Goal: Task Accomplishment & Management: Complete application form

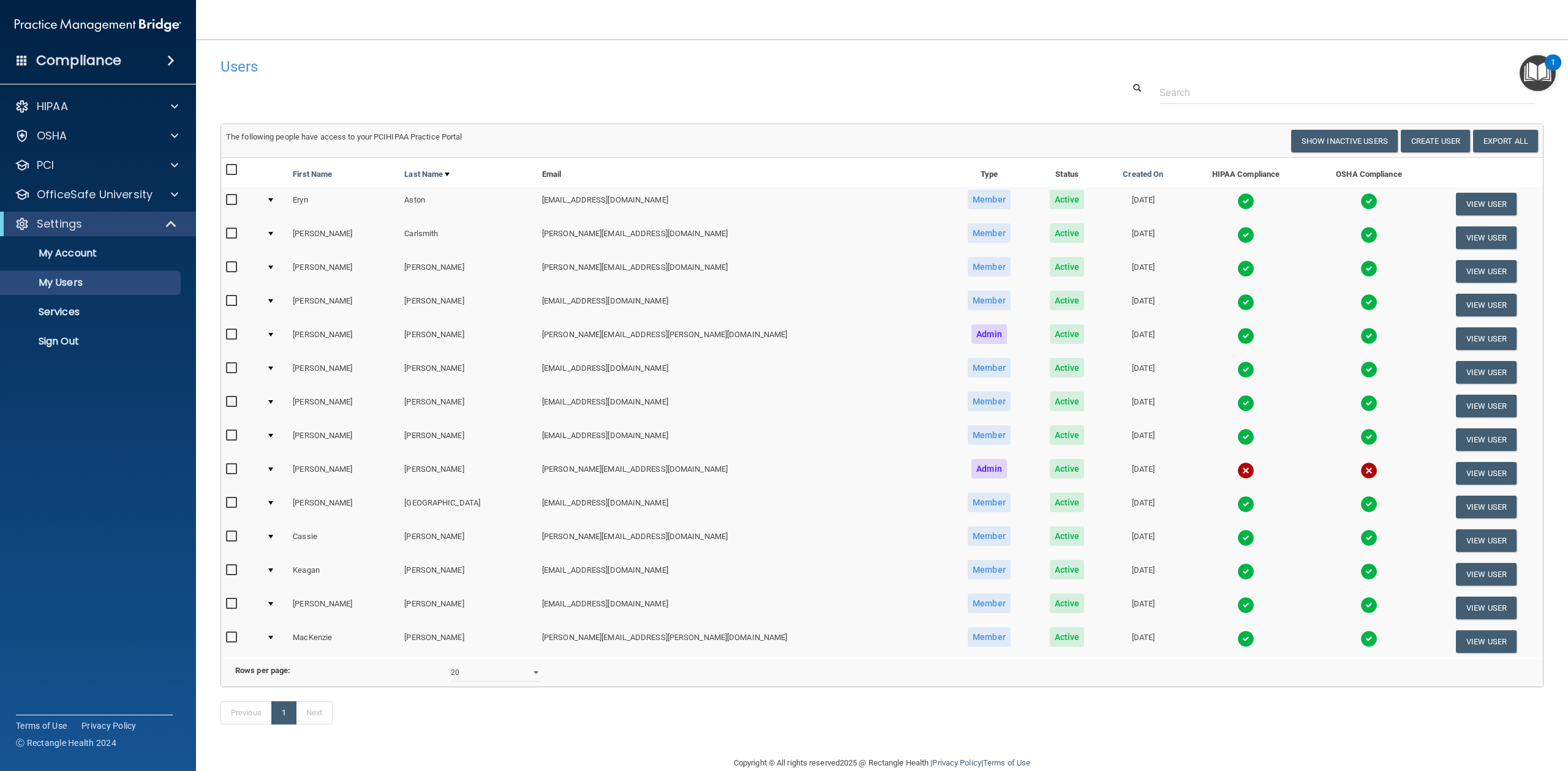
select select "20"
click at [1414, 136] on button "Create User" at bounding box center [1435, 141] width 69 height 23
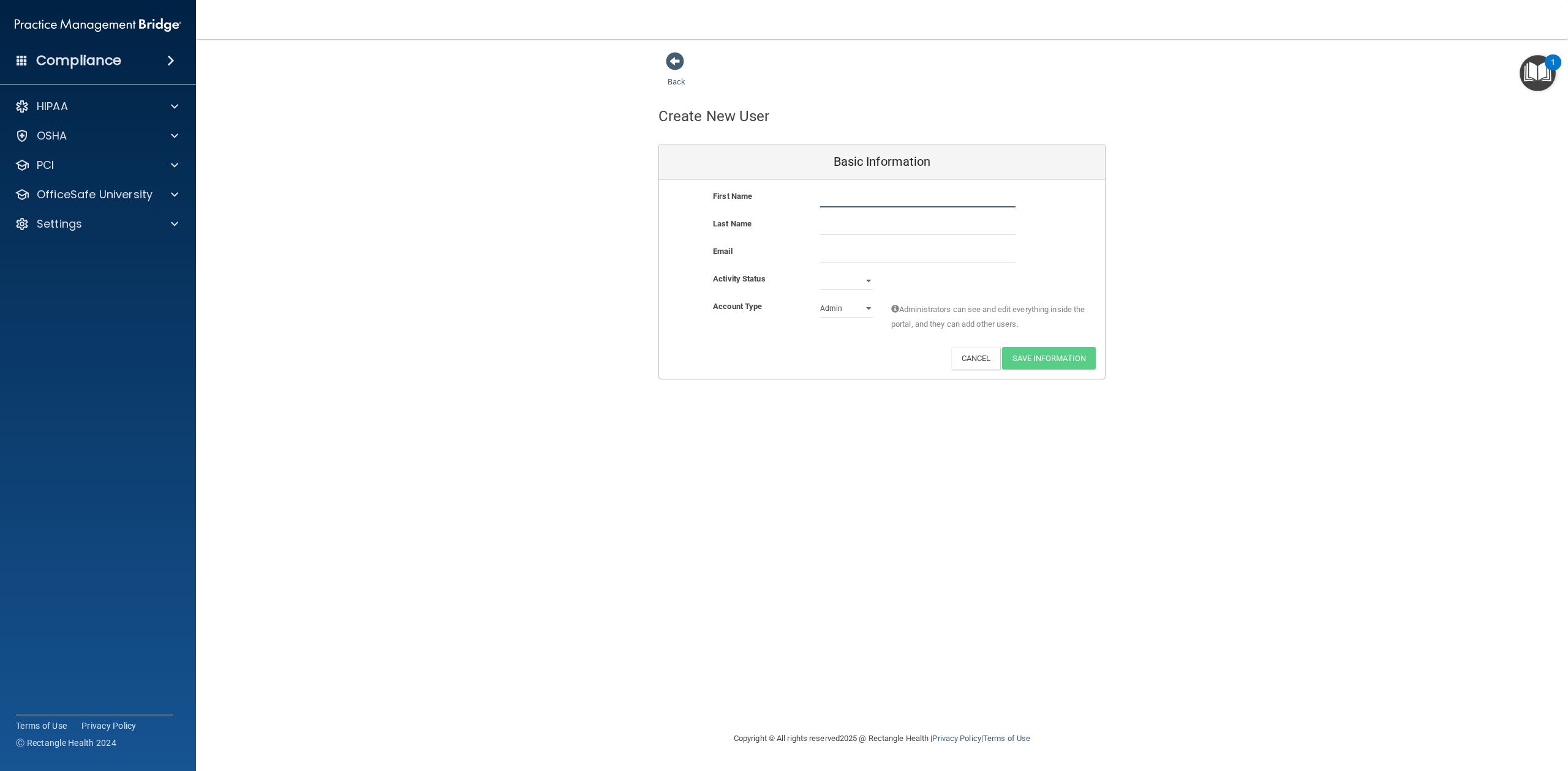
click at [892, 202] on input "text" at bounding box center [918, 198] width 196 height 19
type input "[PERSON_NAME]"
type input "[PERSON_NAME][EMAIL_ADDRESS][DOMAIN_NAME]"
click at [863, 276] on select "Active Inactive" at bounding box center [846, 281] width 53 height 19
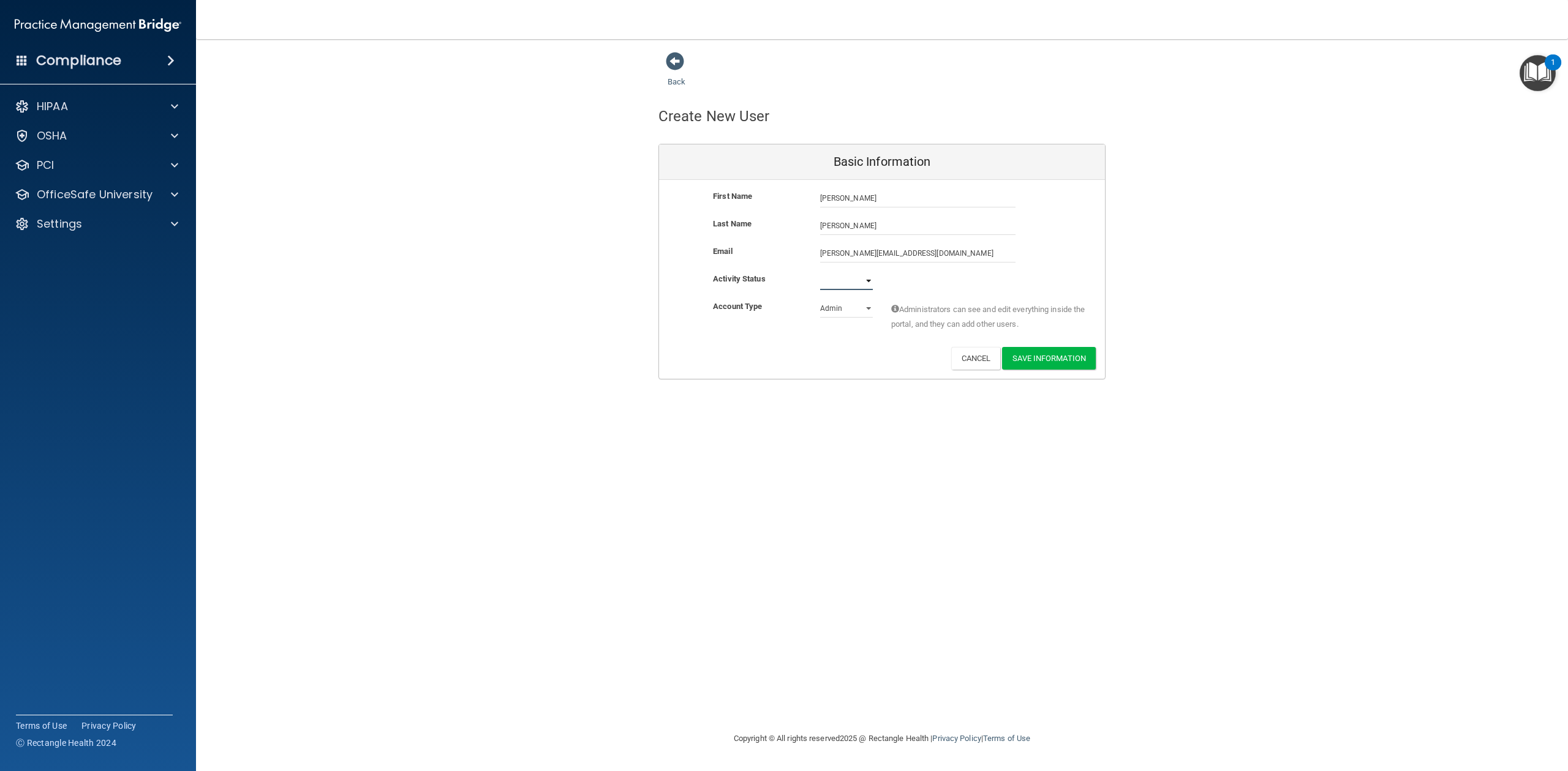
select select "active"
click at [820, 272] on select "Active Inactive" at bounding box center [846, 281] width 53 height 19
click at [861, 305] on select "Admin Member" at bounding box center [846, 308] width 53 height 19
select select "practice_member"
click at [820, 299] on select "Admin Member" at bounding box center [846, 308] width 53 height 19
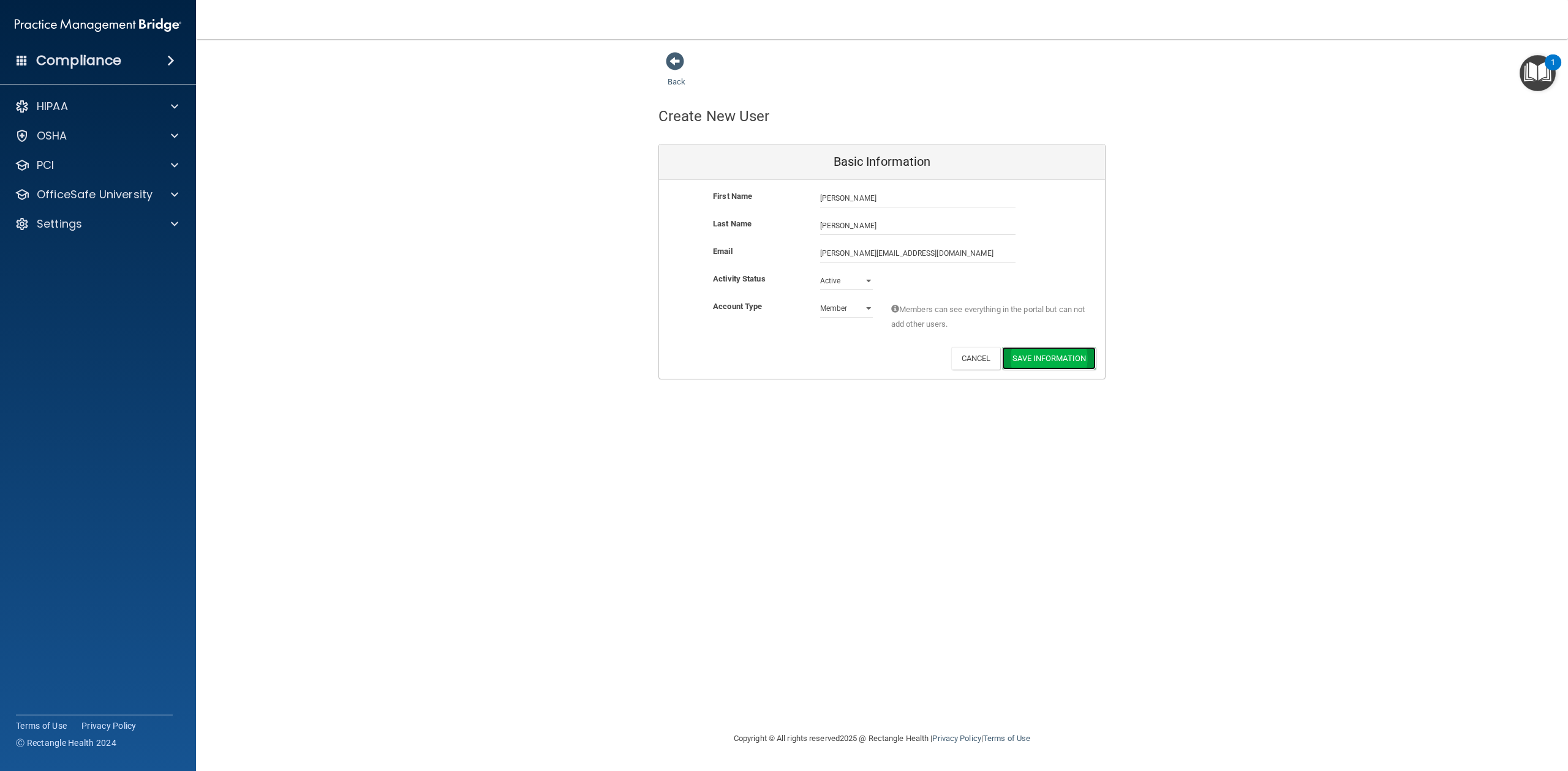
click at [1045, 358] on button "Save Information" at bounding box center [1049, 358] width 93 height 23
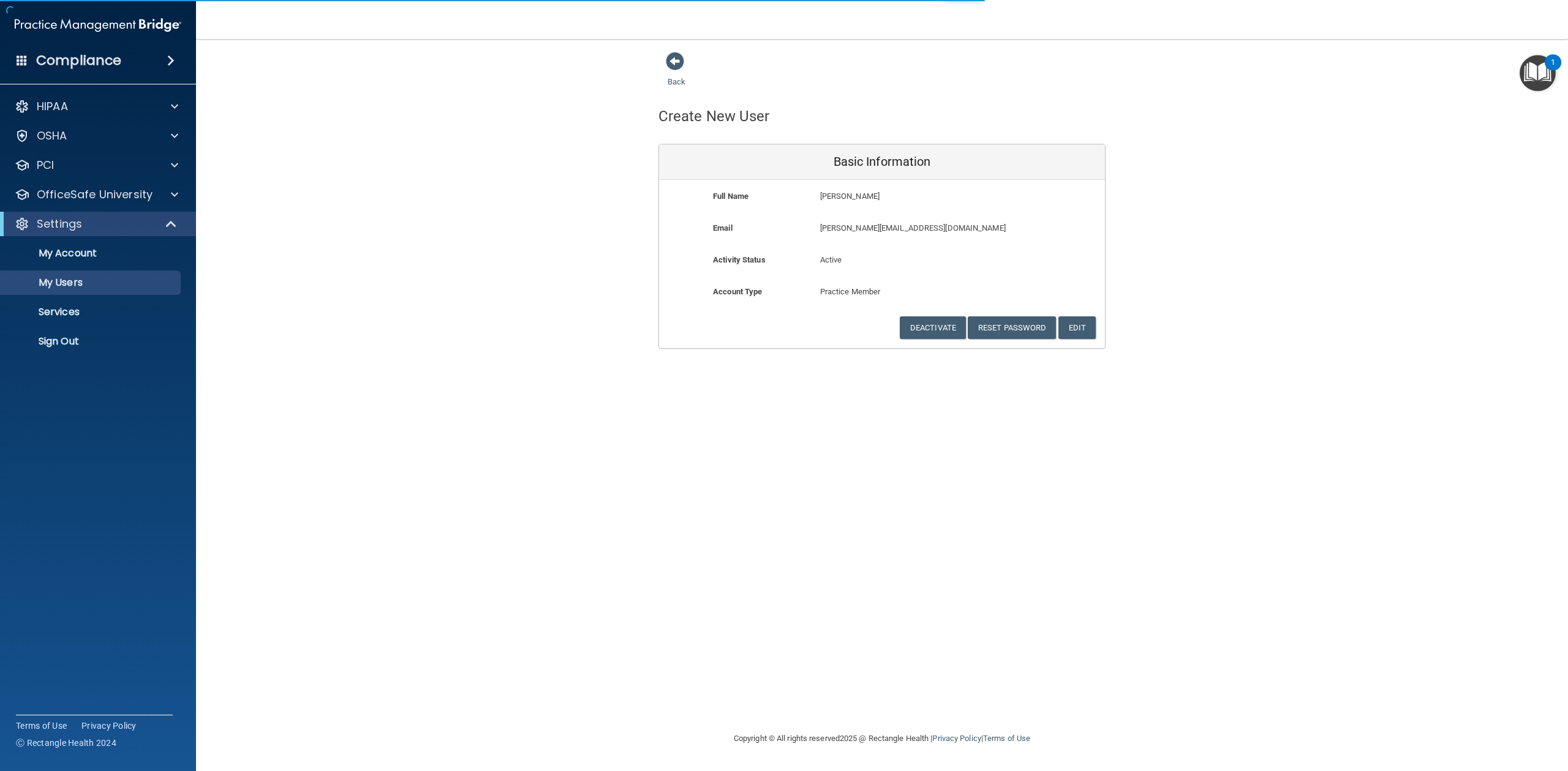
select select "20"
